Goal: Find specific page/section

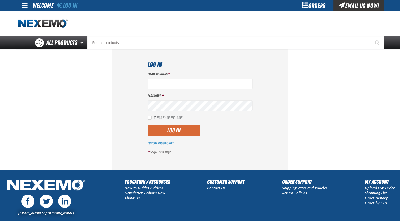
type input "[EMAIL_ADDRESS][DOMAIN_NAME]"
click at [172, 131] on button "Log In" at bounding box center [174, 131] width 53 height 12
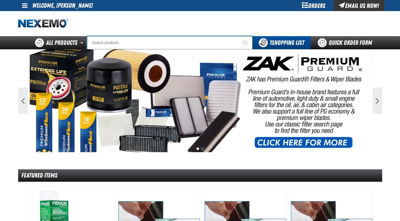
click at [115, 42] on input "Search" at bounding box center [170, 42] width 166 height 13
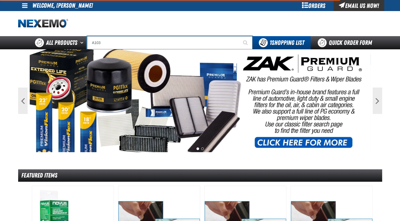
type input "A103"
click at [240, 36] on button "Start Searching" at bounding box center [246, 42] width 13 height 13
